Goal: Information Seeking & Learning: Learn about a topic

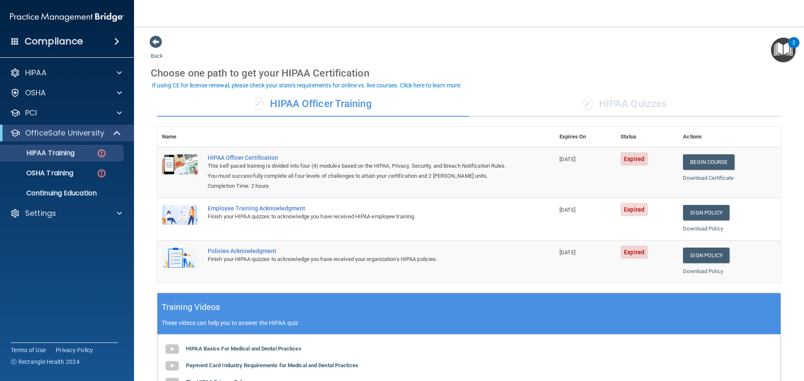
drag, startPoint x: 490, startPoint y: 36, endPoint x: 365, endPoint y: 29, distance: 125.4
click at [490, 36] on div "Back Choose one path to get your HIPAA Certification ✓ HIPAA Officer Training ✓…" at bounding box center [469, 277] width 636 height 484
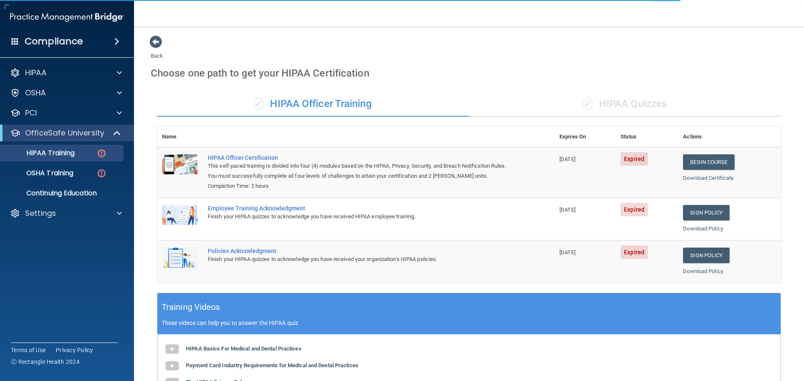
click at [373, 68] on div "Choose one path to get your HIPAA Certification" at bounding box center [469, 73] width 636 height 24
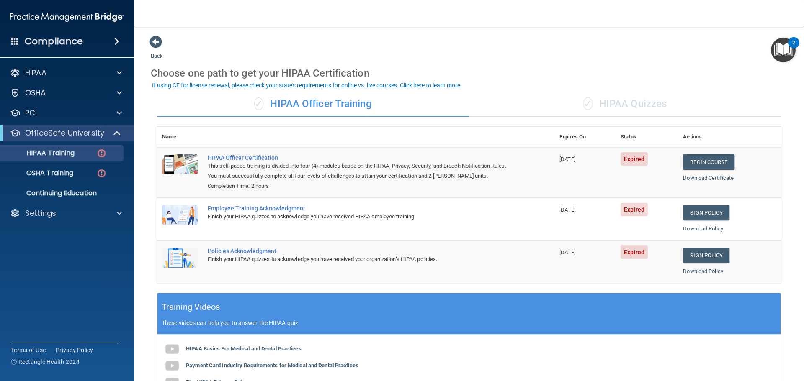
click at [241, 50] on div "Back Choose one path to get your HIPAA Certification ✓ HIPAA Officer Training ✓…" at bounding box center [469, 277] width 636 height 484
click at [110, 128] on div "OfficeSafe University" at bounding box center [67, 133] width 134 height 17
click at [115, 131] on span at bounding box center [117, 133] width 7 height 10
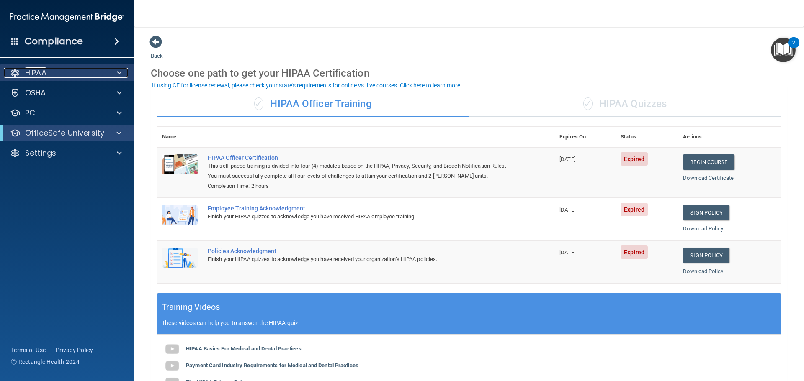
click at [115, 75] on div at bounding box center [118, 73] width 21 height 10
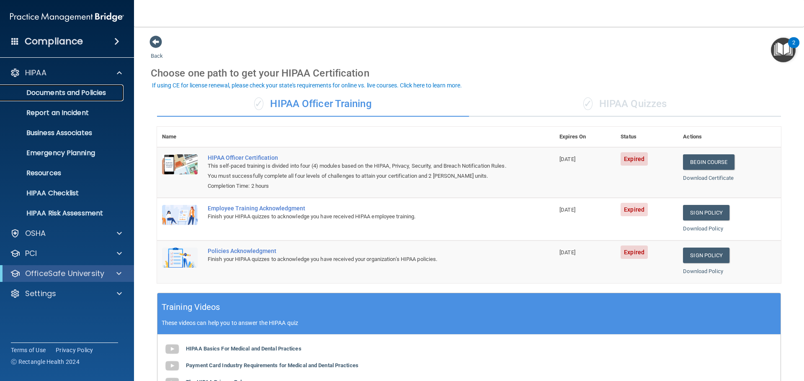
click at [80, 91] on p "Documents and Policies" at bounding box center [62, 93] width 114 height 8
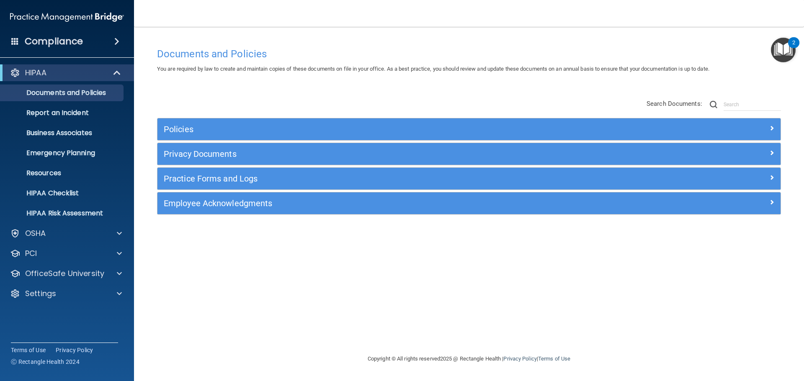
click at [439, 84] on div "Documents and Policies You are required by law to create and maintain copies of…" at bounding box center [469, 199] width 636 height 311
drag, startPoint x: 491, startPoint y: 73, endPoint x: 487, endPoint y: 77, distance: 5.3
click at [491, 74] on div "You are required by law to create and maintain copies of these documents on fil…" at bounding box center [469, 69] width 636 height 10
click at [361, 101] on div "Policies Select All (Unselect 0) Unselect All Print Selected (0) Acceptable Use…" at bounding box center [469, 158] width 636 height 134
drag, startPoint x: 163, startPoint y: 46, endPoint x: 191, endPoint y: 47, distance: 27.6
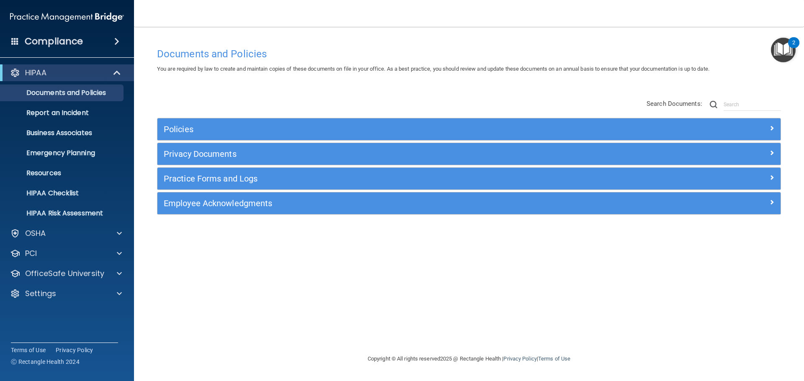
click at [163, 46] on div "Documents and Policies" at bounding box center [469, 54] width 636 height 21
click at [304, 49] on h4 "Documents and Policies" at bounding box center [469, 54] width 624 height 11
click at [122, 76] on div at bounding box center [117, 73] width 21 height 10
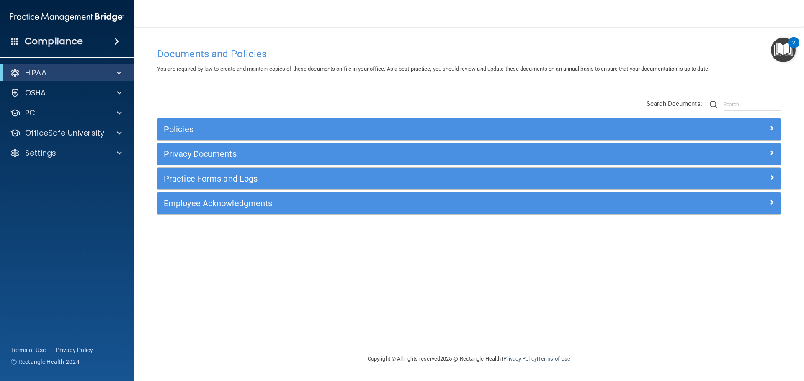
click at [194, 93] on div "Policies Select All (Unselect 0) Unselect All Print Selected (0) Acceptable Use…" at bounding box center [469, 158] width 636 height 134
click at [388, 72] on div "You are required by law to create and maintain copies of these documents on fil…" at bounding box center [469, 69] width 636 height 10
click at [116, 43] on span at bounding box center [116, 41] width 5 height 10
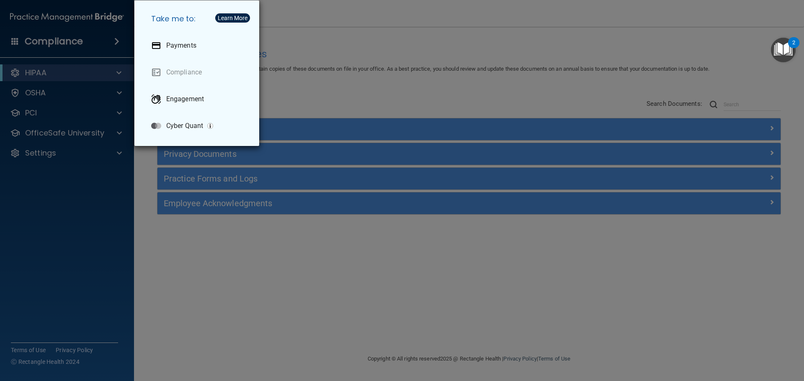
click at [311, 82] on div "Take me to: Payments Compliance Engagement Cyber Quant" at bounding box center [402, 190] width 804 height 381
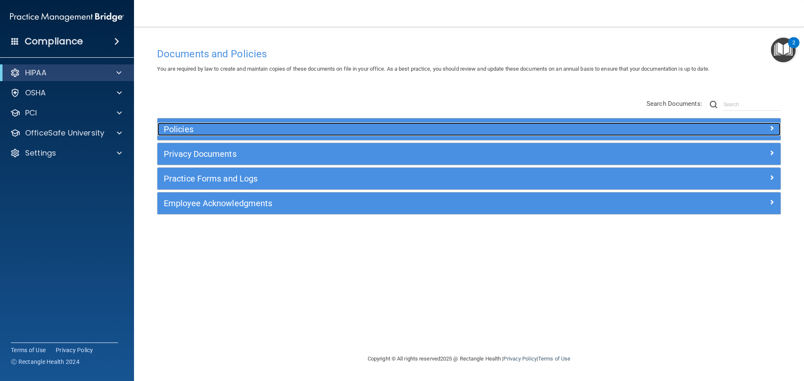
click at [190, 123] on div "Policies" at bounding box center [390, 129] width 467 height 13
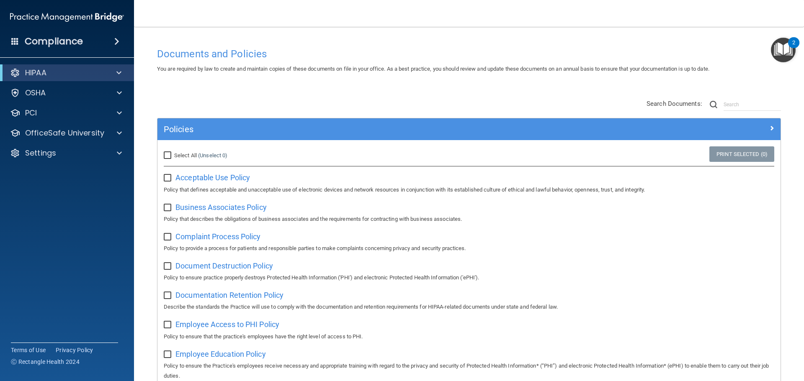
drag, startPoint x: 187, startPoint y: 153, endPoint x: 237, endPoint y: 152, distance: 49.4
click at [187, 153] on span "Select All" at bounding box center [185, 155] width 23 height 6
click at [173, 153] on input "Select All (Unselect 0) Unselect All" at bounding box center [169, 155] width 10 height 7
checkbox input "true"
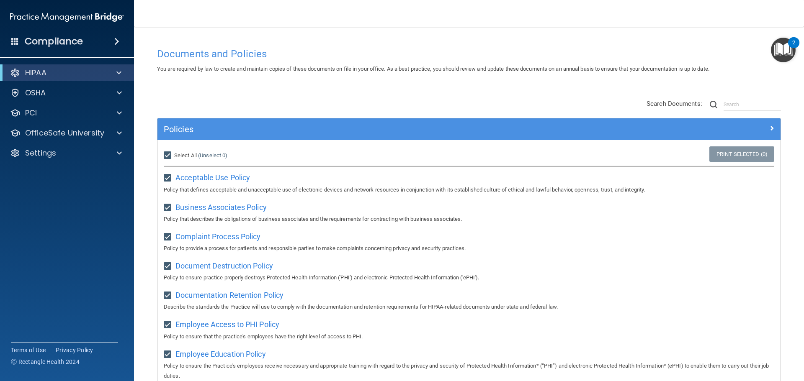
checkbox input "true"
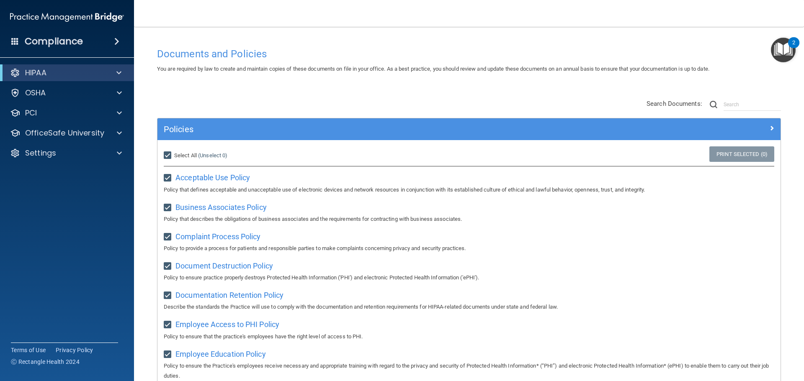
checkbox input "true"
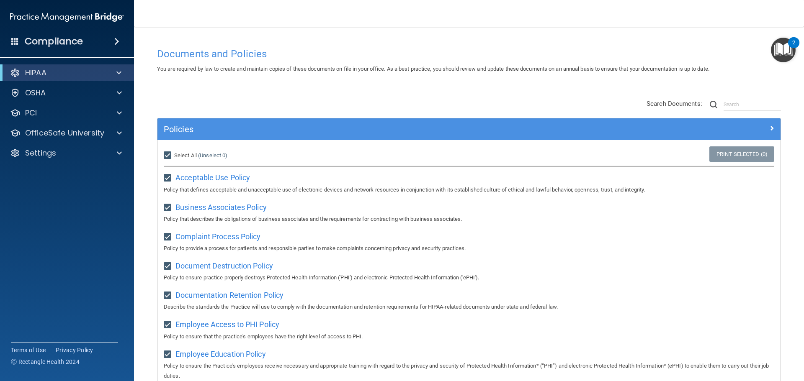
checkbox input "true"
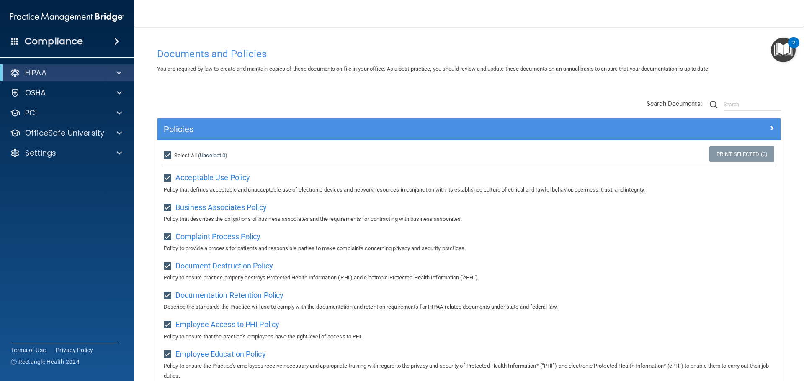
checkbox input "true"
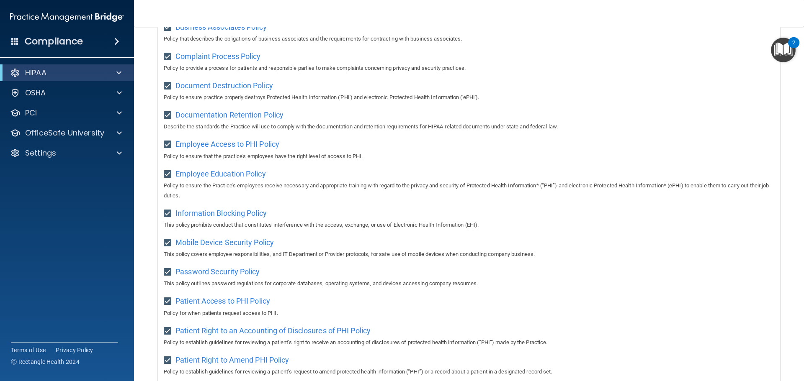
scroll to position [209, 0]
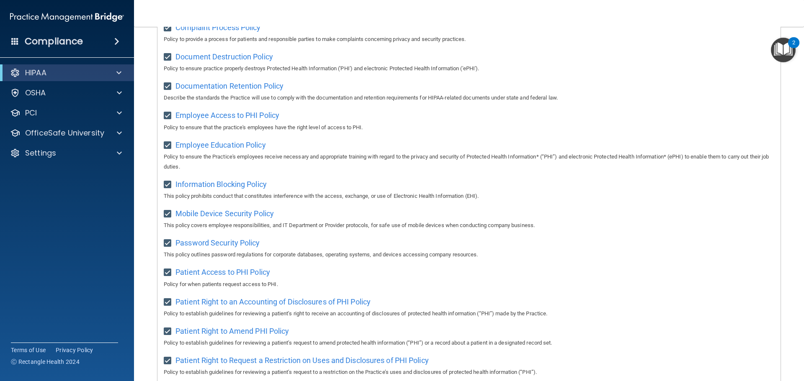
click at [348, 278] on div "Patient Access to PHI Policy Policy for when patients request access to PHI." at bounding box center [469, 277] width 610 height 24
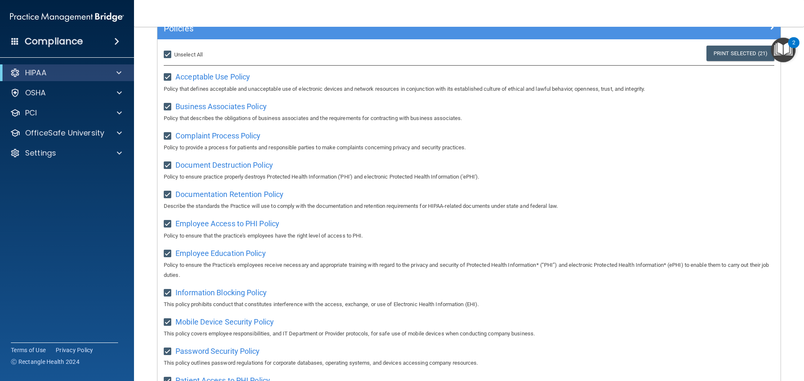
scroll to position [0, 0]
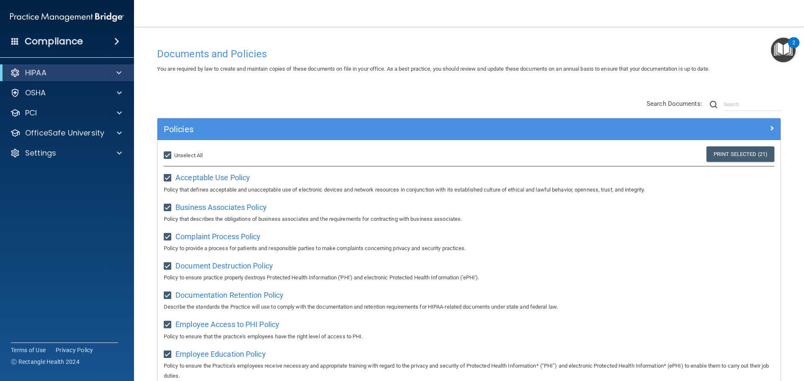
click at [186, 157] on span "Unselect All" at bounding box center [188, 155] width 28 height 6
click at [173, 157] on input "Select All (Unselect 21) Unselect All" at bounding box center [169, 155] width 10 height 7
checkbox input "false"
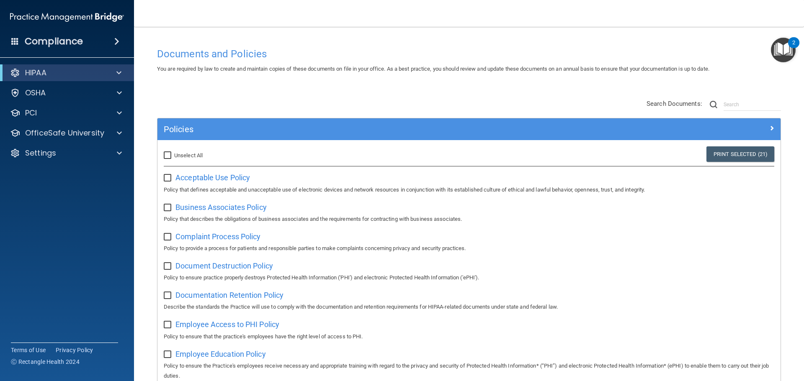
checkbox input "false"
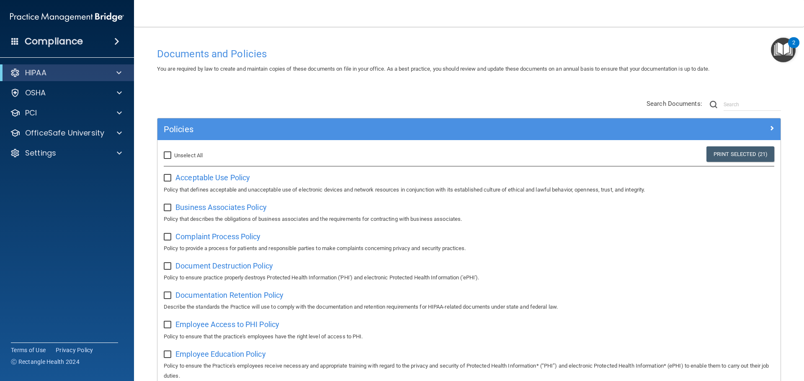
checkbox input "false"
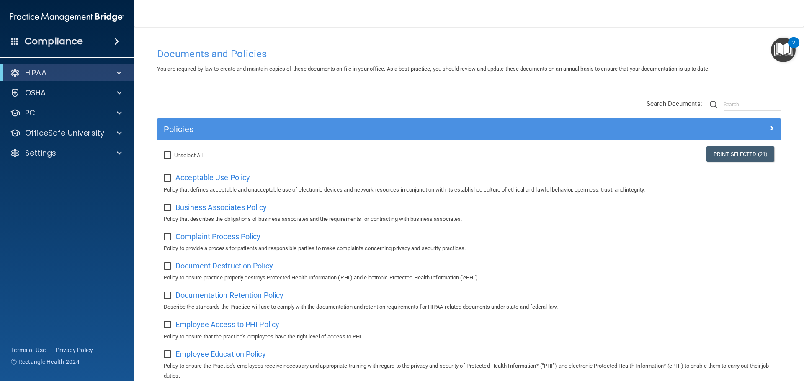
checkbox input "false"
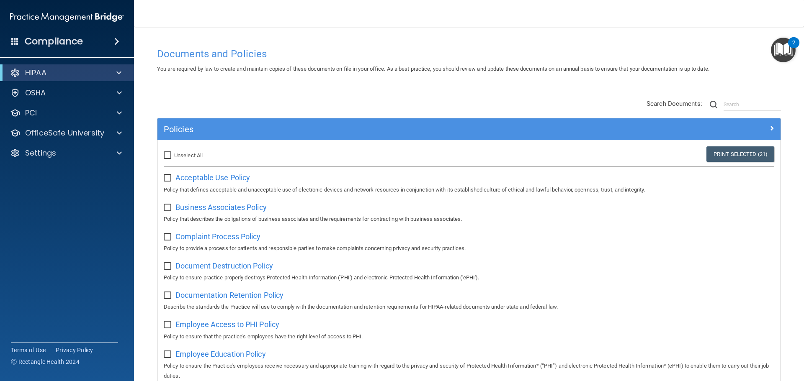
checkbox input "false"
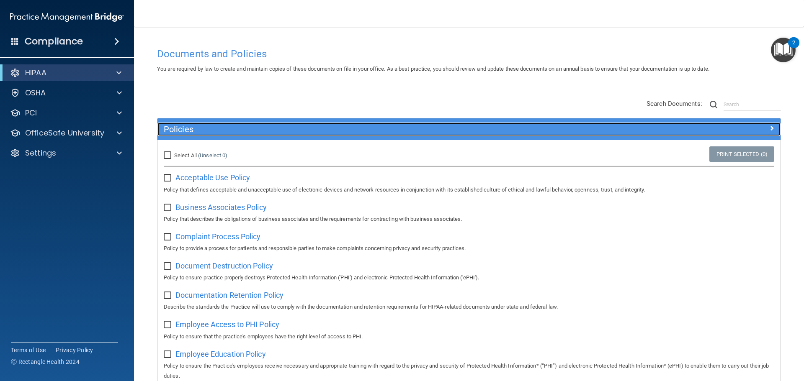
click at [280, 131] on h5 "Policies" at bounding box center [391, 129] width 455 height 9
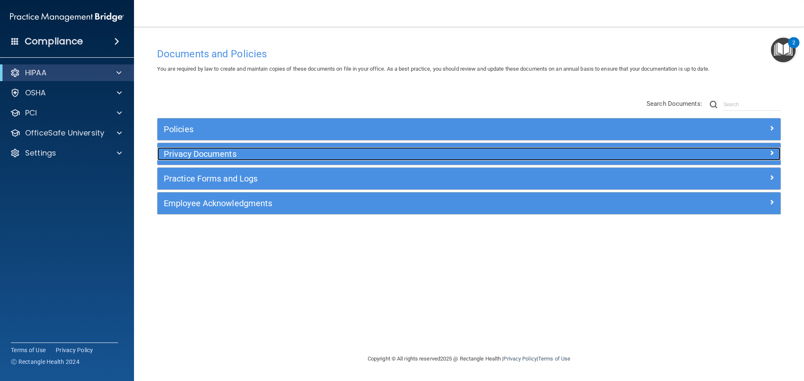
click at [197, 151] on h5 "Privacy Documents" at bounding box center [391, 153] width 455 height 9
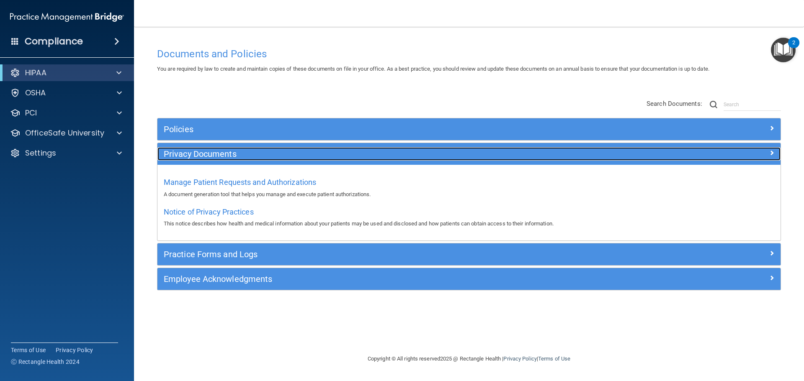
click at [293, 150] on h5 "Privacy Documents" at bounding box center [391, 153] width 455 height 9
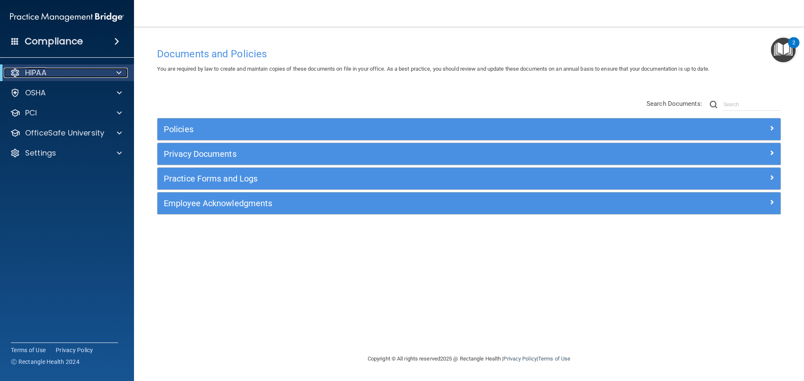
click at [121, 72] on div at bounding box center [117, 73] width 21 height 10
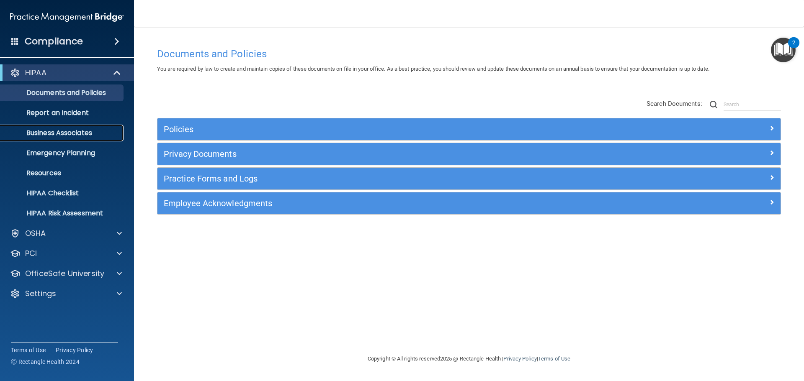
click at [83, 134] on p "Business Associates" at bounding box center [62, 133] width 114 height 8
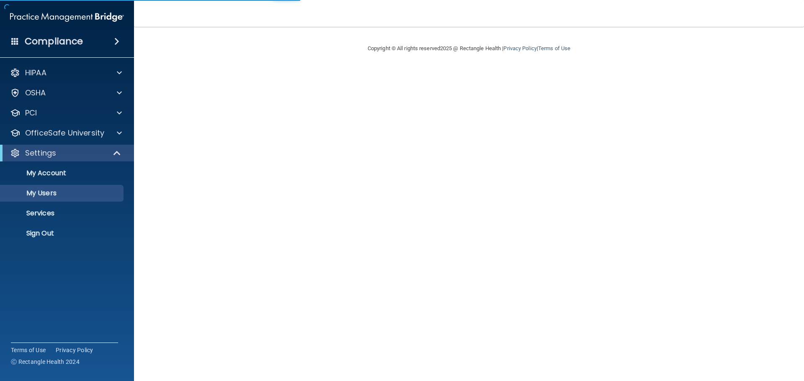
select select "20"
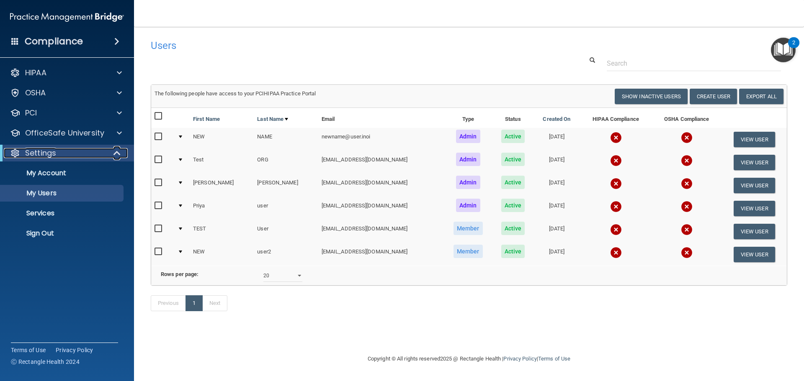
click at [120, 152] on span at bounding box center [117, 153] width 7 height 10
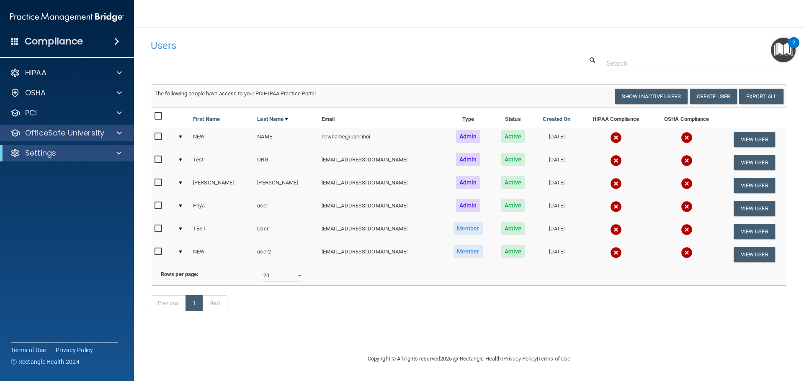
click at [113, 140] on div "OfficeSafe University" at bounding box center [67, 133] width 134 height 17
click at [80, 132] on p "OfficeSafe University" at bounding box center [64, 133] width 79 height 10
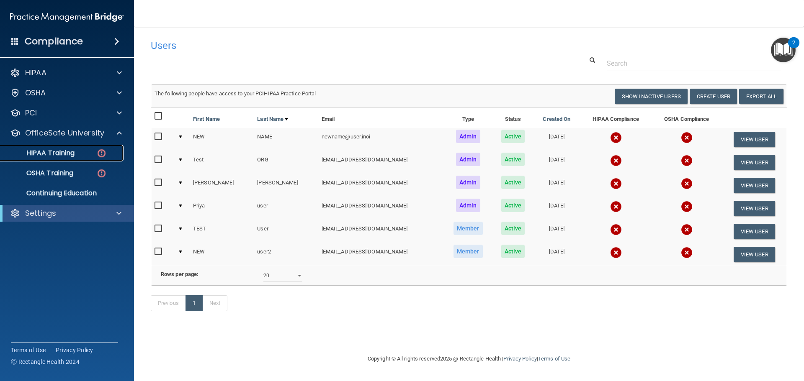
click at [91, 157] on link "HIPAA Training" at bounding box center [58, 153] width 132 height 17
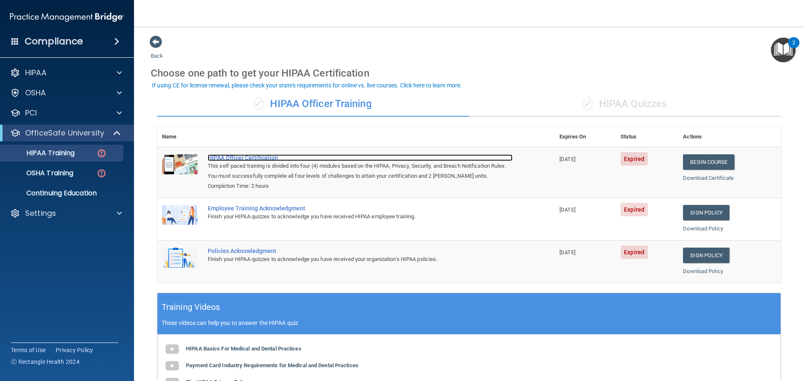
click at [223, 160] on div "HIPAA Officer Certification" at bounding box center [360, 157] width 305 height 7
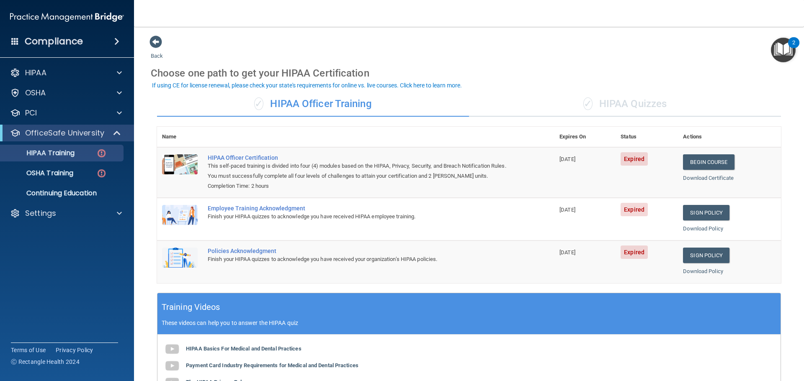
click at [481, 52] on div "Back Choose one path to get your HIPAA Certification ✓ HIPAA Officer Training ✓…" at bounding box center [469, 277] width 636 height 484
click at [107, 196] on p "Continuing Education" at bounding box center [62, 193] width 114 height 8
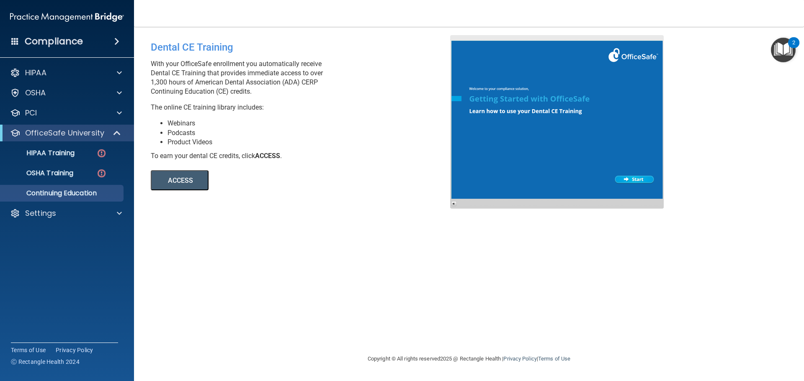
click at [196, 183] on button "ACCESS" at bounding box center [180, 180] width 58 height 20
click at [330, 98] on div "With your OfficeSafe enrollment you automatically receive Dental CE Training th…" at bounding box center [304, 85] width 306 height 53
click at [97, 154] on img at bounding box center [101, 153] width 10 height 10
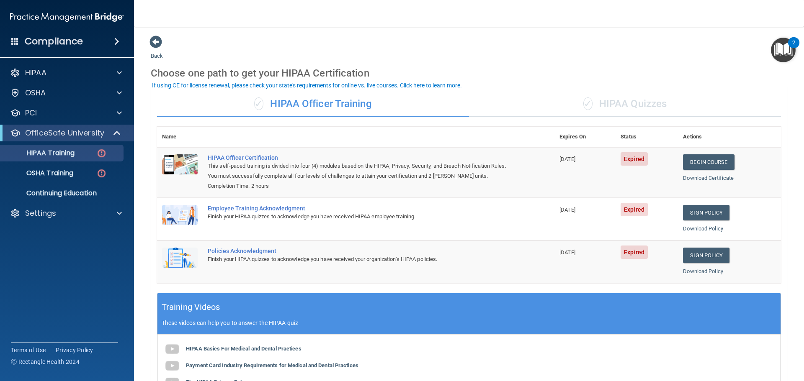
click at [604, 103] on div "✓ HIPAA Quizzes" at bounding box center [625, 104] width 312 height 25
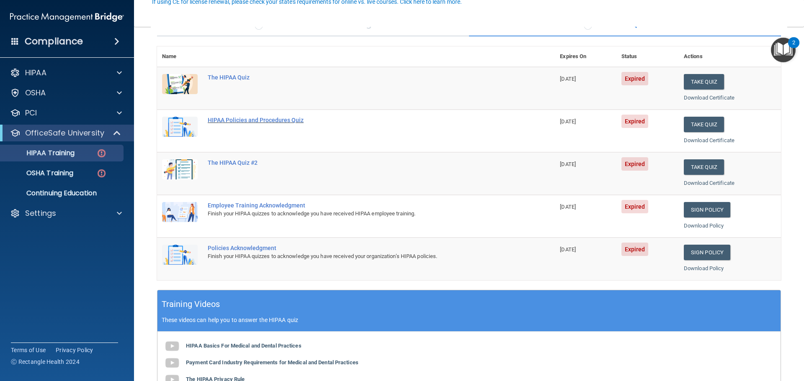
scroll to position [84, 0]
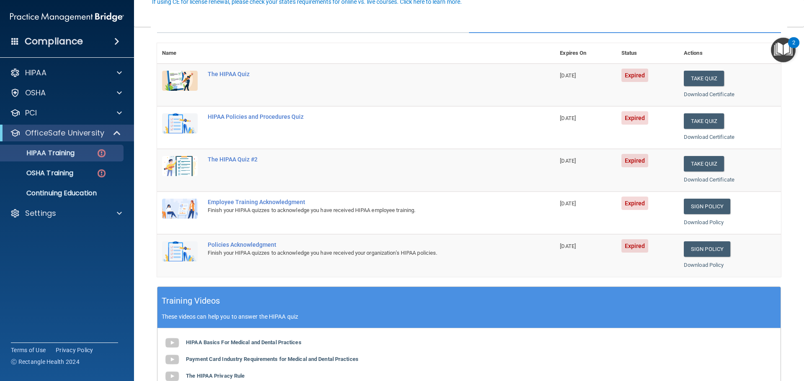
click at [329, 283] on div "Name Expires On Status Actions The HIPAA Quiz 12/14/2023 Expired Take Quiz Down…" at bounding box center [469, 165] width 624 height 244
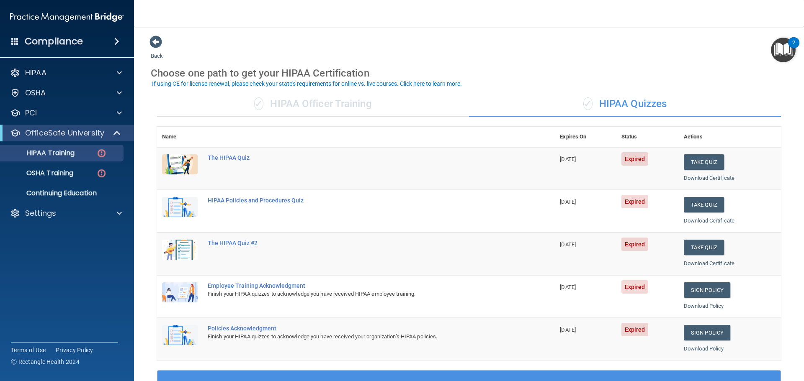
scroll to position [249, 0]
